Goal: Feedback & Contribution: Leave review/rating

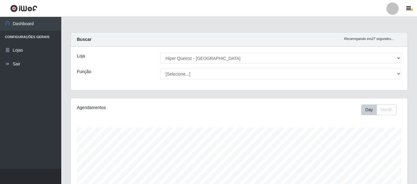
select select "497"
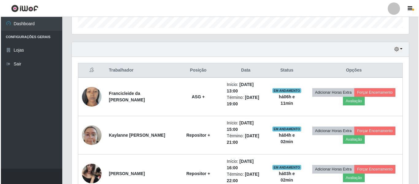
scroll to position [191, 0]
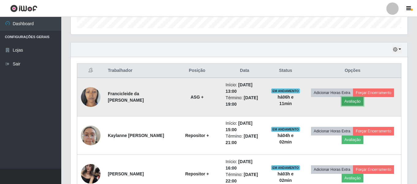
click at [363, 104] on button "Avaliação" at bounding box center [353, 101] width 22 height 9
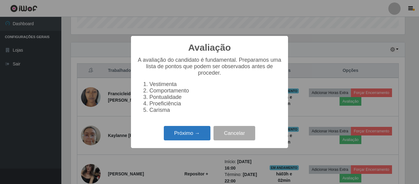
click at [186, 135] on button "Próximo →" at bounding box center [187, 133] width 47 height 14
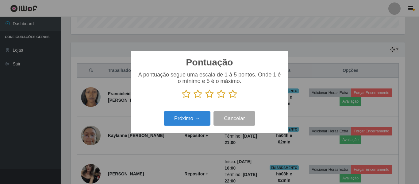
scroll to position [306368, 306162]
click at [232, 96] on icon at bounding box center [232, 93] width 9 height 9
click at [228, 98] on input "radio" at bounding box center [228, 98] width 0 height 0
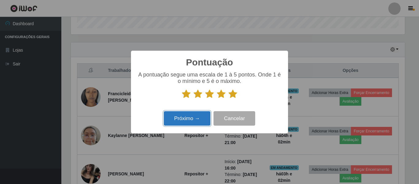
click at [188, 123] on button "Próximo →" at bounding box center [187, 118] width 47 height 14
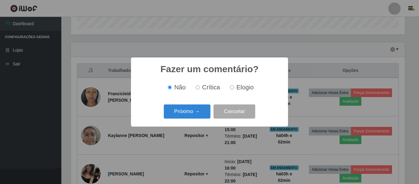
click at [240, 89] on span "Elogio" at bounding box center [244, 87] width 17 height 7
click at [234, 89] on input "Elogio" at bounding box center [232, 87] width 4 height 4
radio input "true"
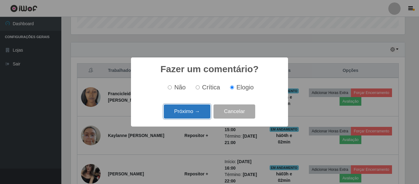
click at [188, 113] on button "Próximo →" at bounding box center [187, 111] width 47 height 14
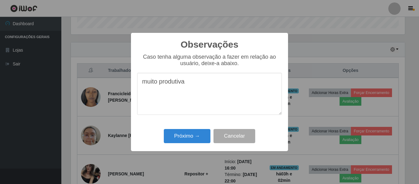
type textarea "muito produtiva"
drag, startPoint x: 197, startPoint y: 128, endPoint x: 194, endPoint y: 131, distance: 4.8
click at [195, 131] on div "Próximo → Cancelar" at bounding box center [209, 135] width 145 height 17
click at [189, 134] on button "Próximo →" at bounding box center [187, 136] width 47 height 14
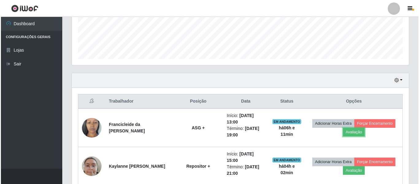
scroll to position [191, 0]
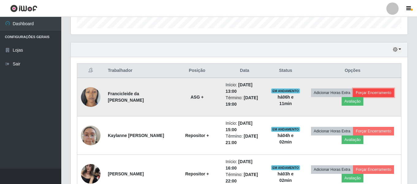
click at [367, 95] on button "Forçar Encerramento" at bounding box center [373, 92] width 41 height 9
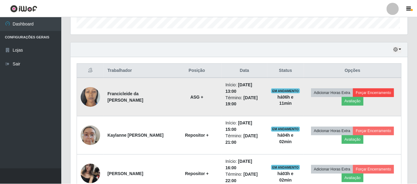
scroll to position [127, 334]
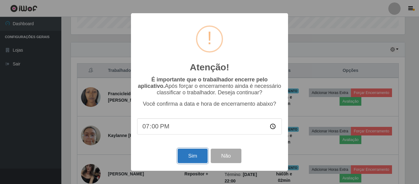
click at [196, 152] on button "Sim" at bounding box center [192, 155] width 30 height 14
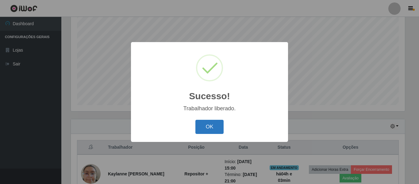
click at [203, 128] on button "OK" at bounding box center [209, 127] width 29 height 14
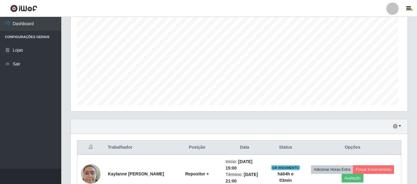
scroll to position [127, 337]
